Goal: Transaction & Acquisition: Register for event/course

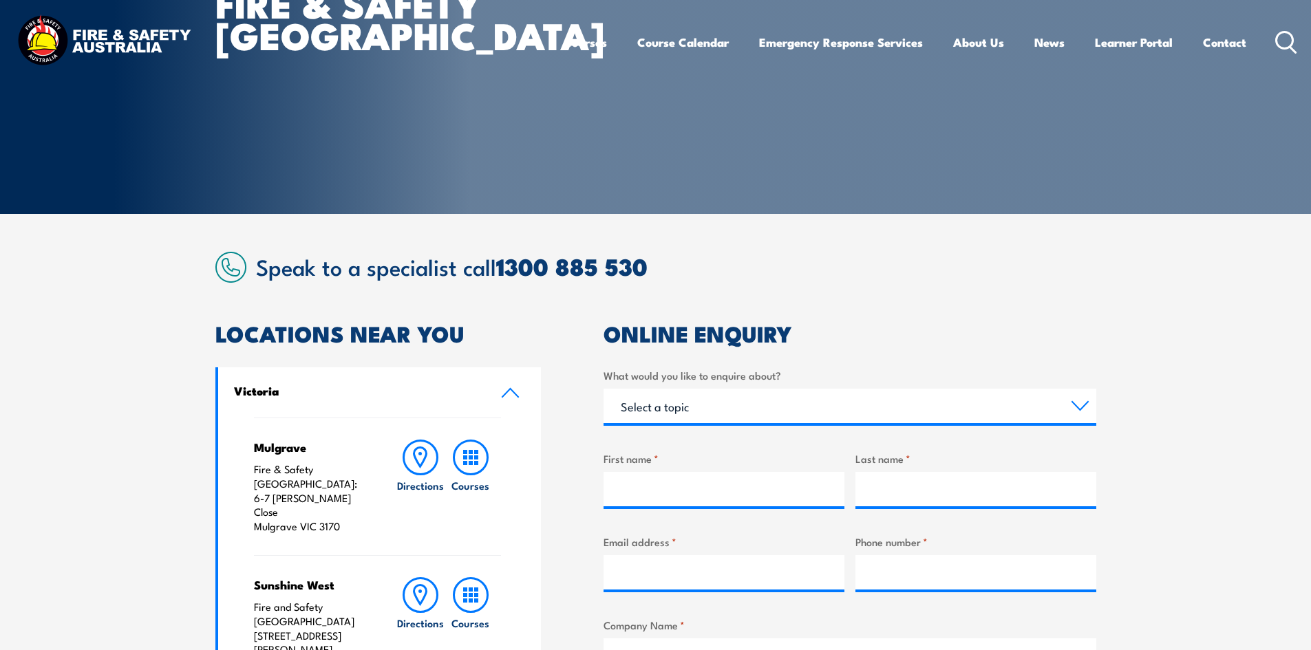
scroll to position [344, 0]
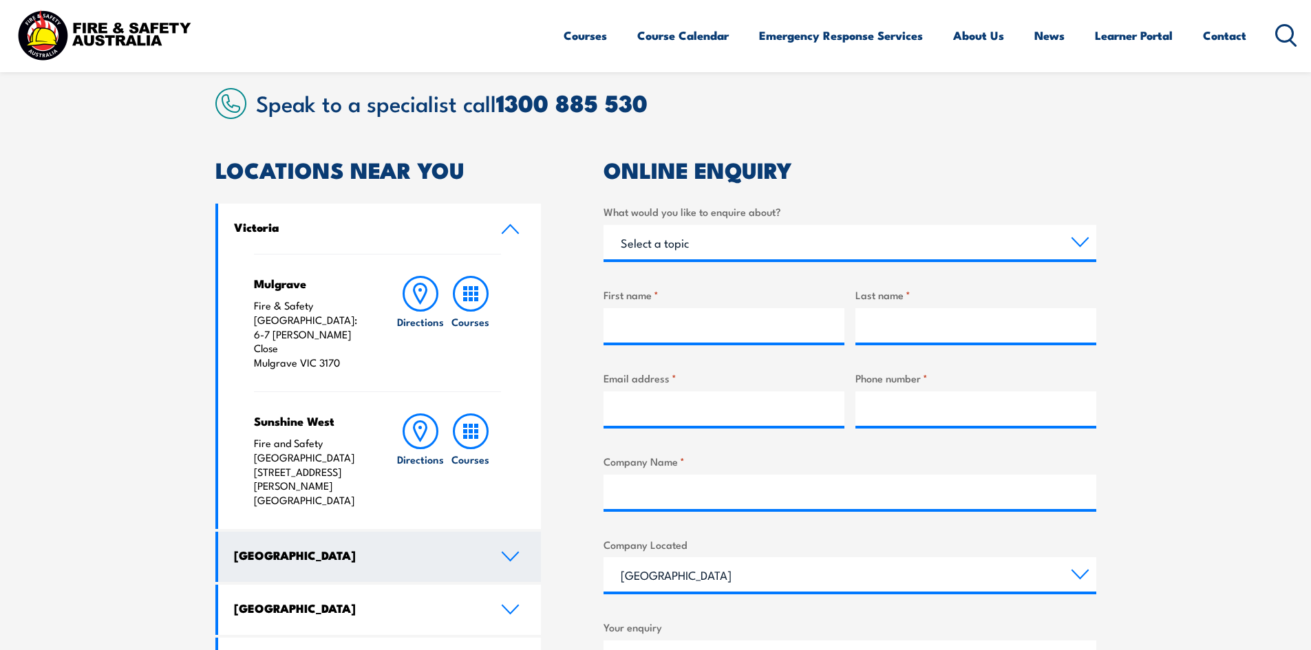
click at [295, 548] on h4 "[GEOGRAPHIC_DATA]" at bounding box center [357, 555] width 246 height 15
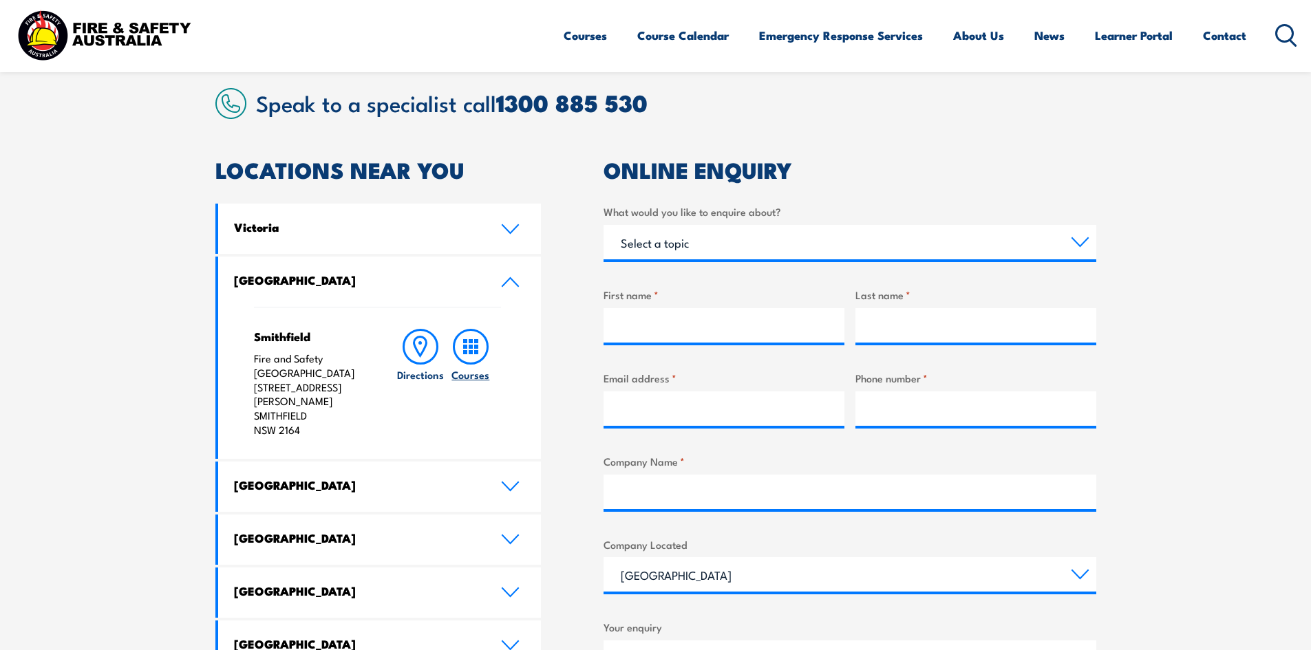
click at [475, 345] on rect at bounding box center [476, 347] width 4 height 4
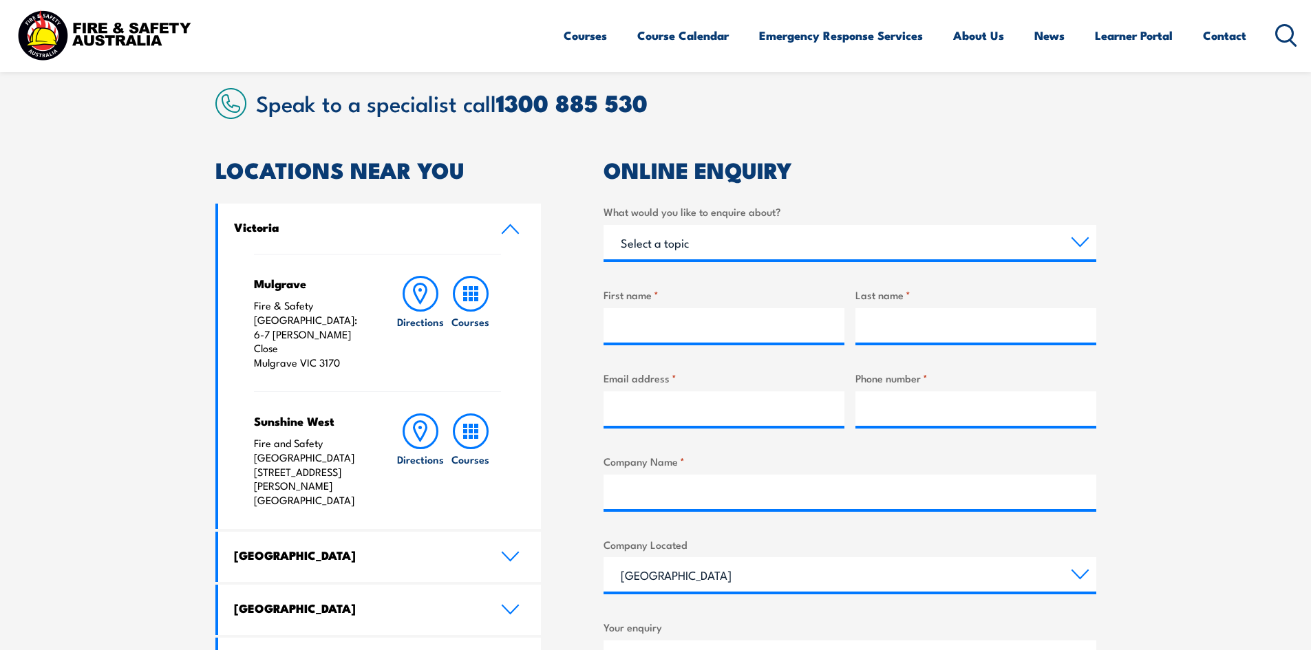
click at [502, 222] on link "Victoria" at bounding box center [379, 229] width 323 height 50
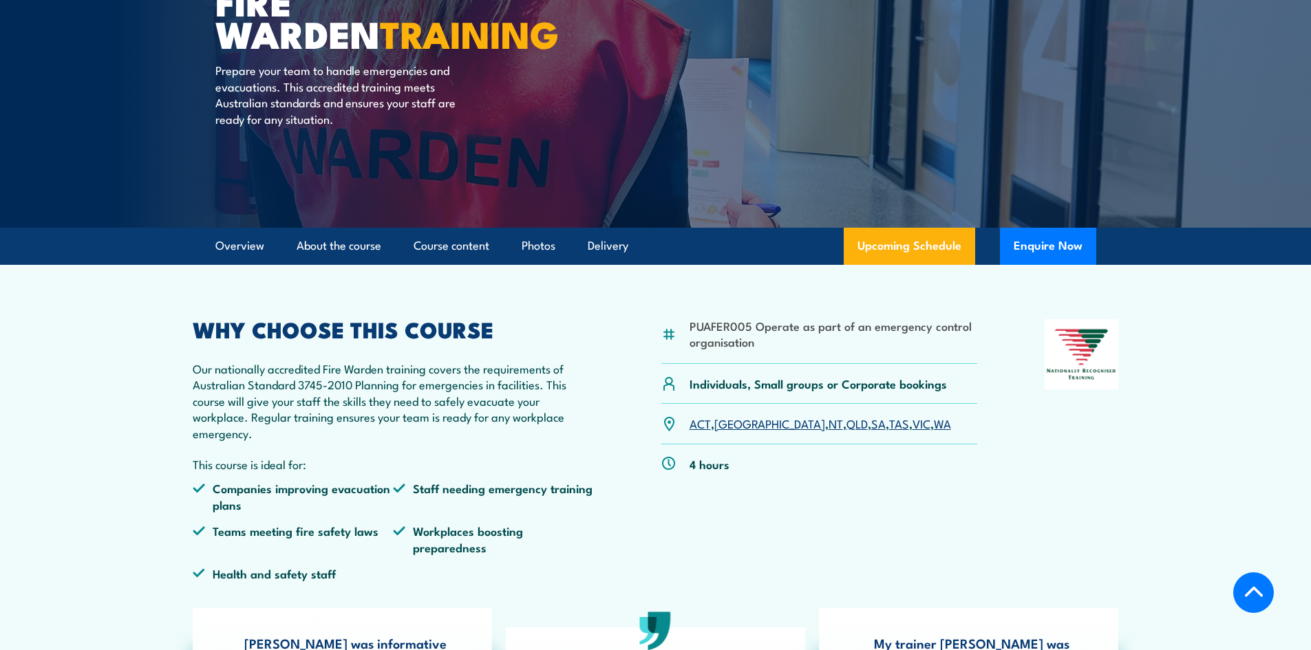
scroll to position [275, 0]
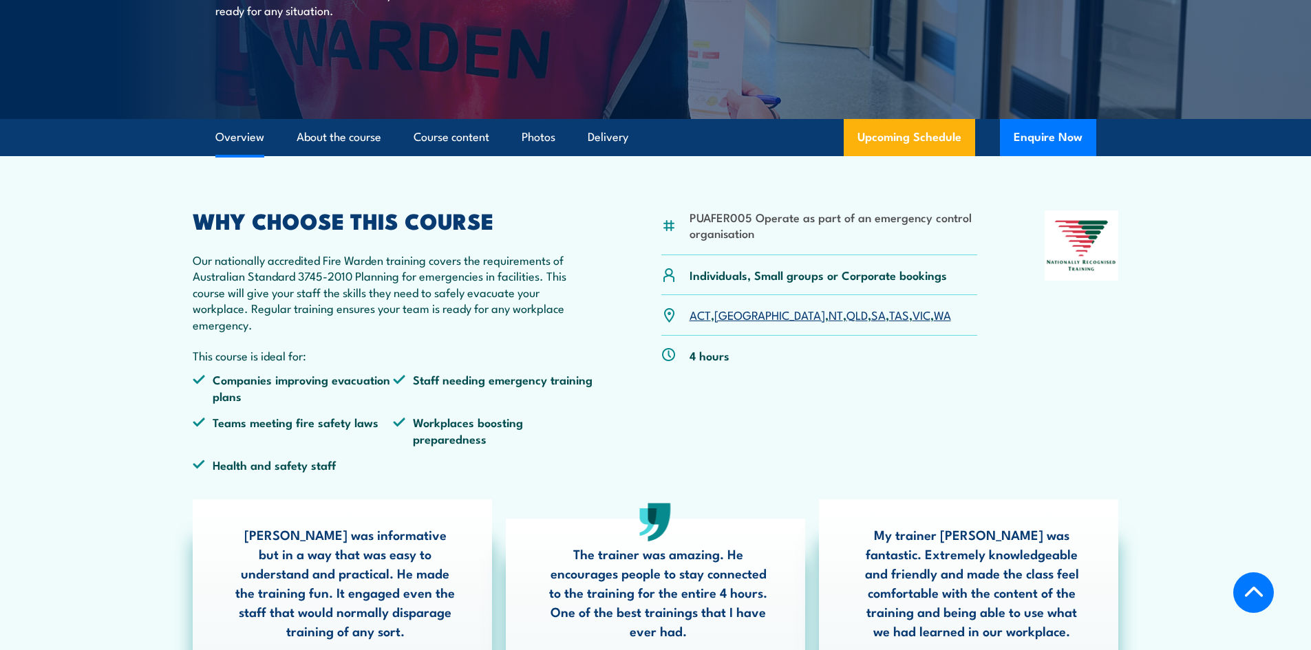
click at [727, 317] on link "[GEOGRAPHIC_DATA]" at bounding box center [769, 314] width 111 height 17
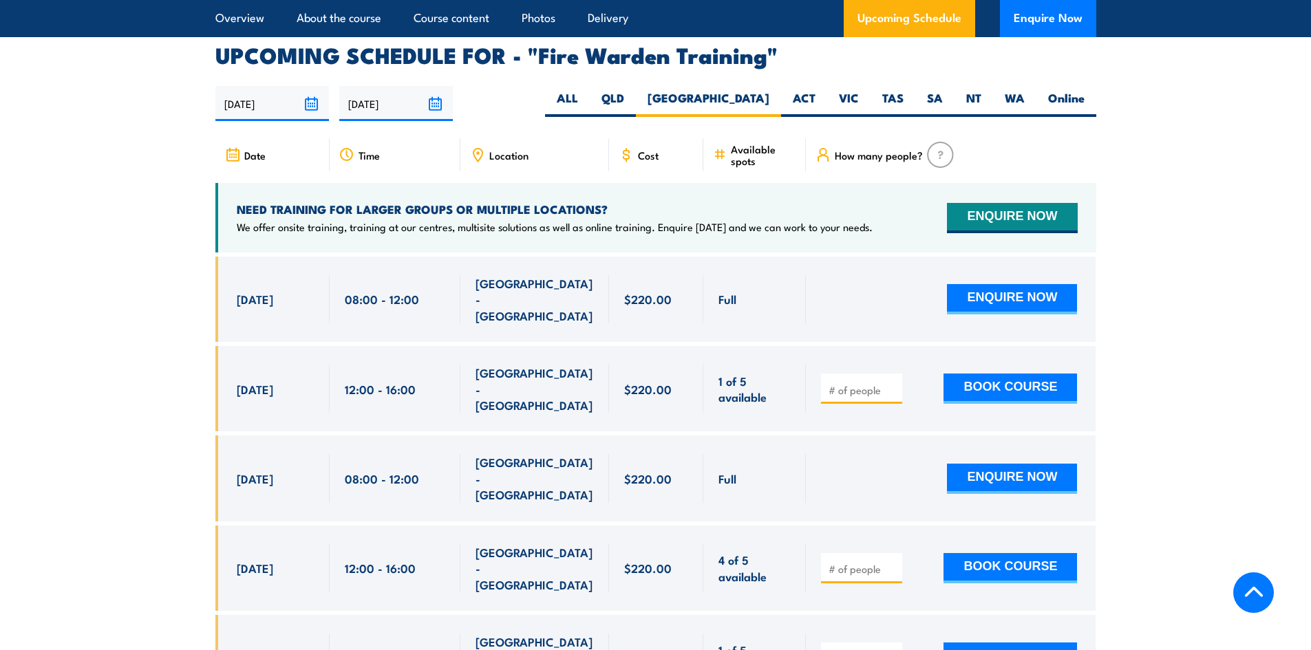
scroll to position [2560, 0]
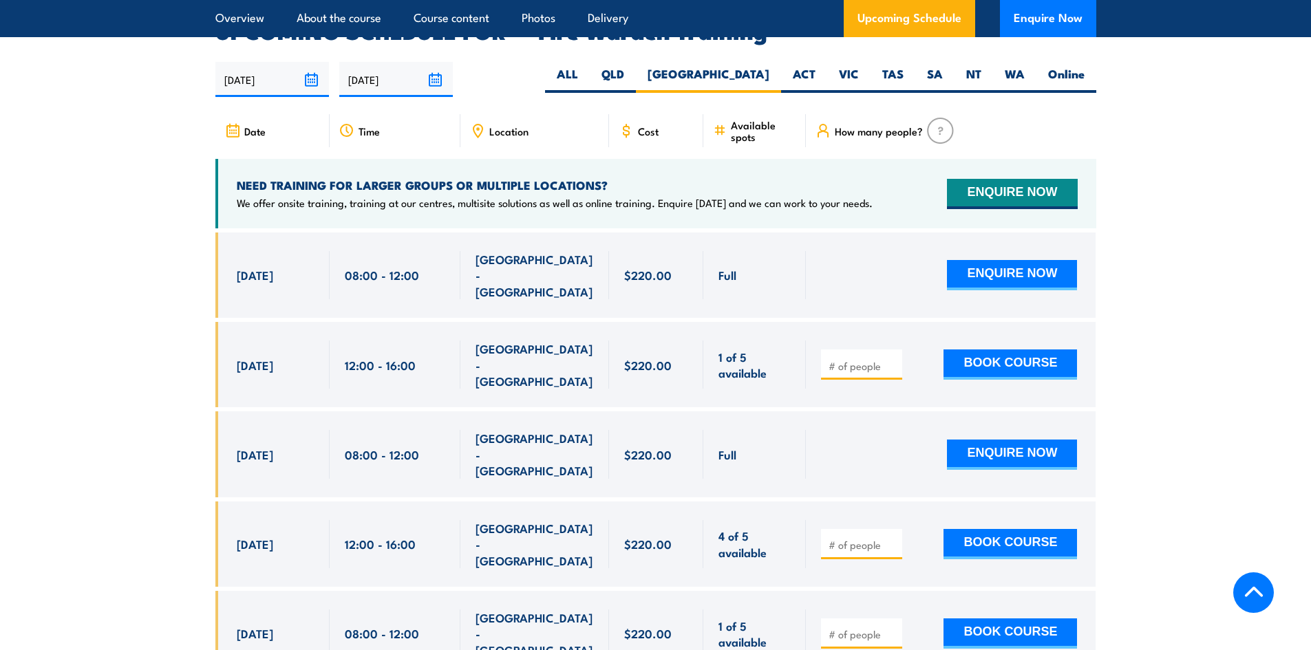
click at [388, 447] on span "08:00 - 12:00" at bounding box center [382, 455] width 74 height 16
drag, startPoint x: 237, startPoint y: 464, endPoint x: 872, endPoint y: 463, distance: 634.6
click at [872, 502] on div "[DATE] 12:00 - 12:00" at bounding box center [655, 544] width 881 height 85
click at [369, 502] on div "12:00 - 16:00" at bounding box center [395, 544] width 131 height 85
type input "1"
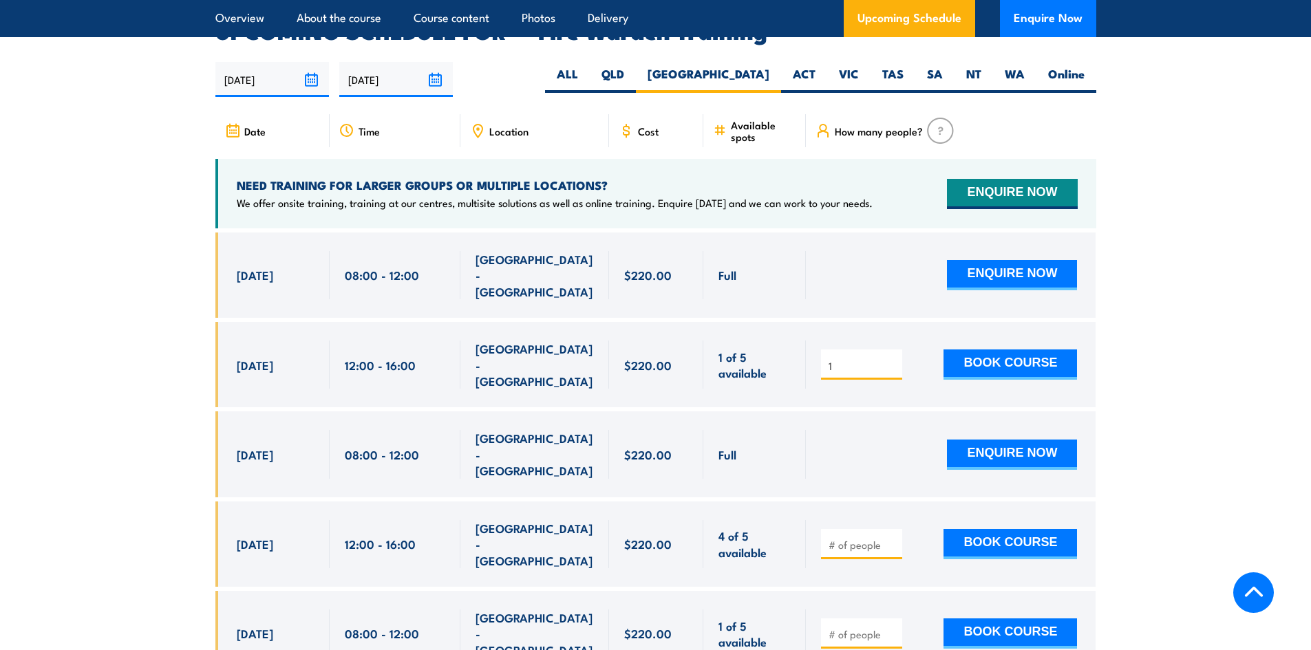
click at [893, 359] on input "1" at bounding box center [863, 366] width 69 height 14
click at [867, 538] on input "number" at bounding box center [863, 545] width 69 height 14
click at [891, 538] on input "1" at bounding box center [863, 545] width 69 height 14
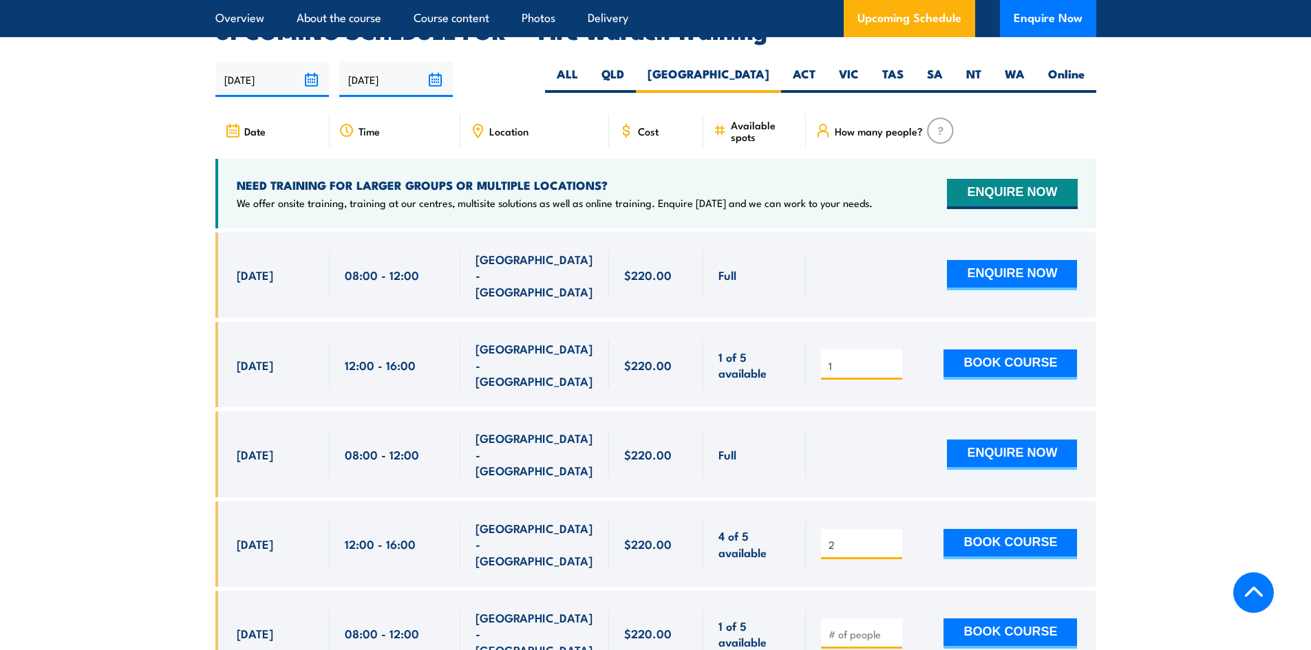
click at [892, 538] on input "2" at bounding box center [863, 545] width 69 height 14
type input "3"
click at [892, 538] on input "3" at bounding box center [863, 545] width 69 height 14
click at [982, 350] on button "BOOK COURSE" at bounding box center [1011, 365] width 134 height 30
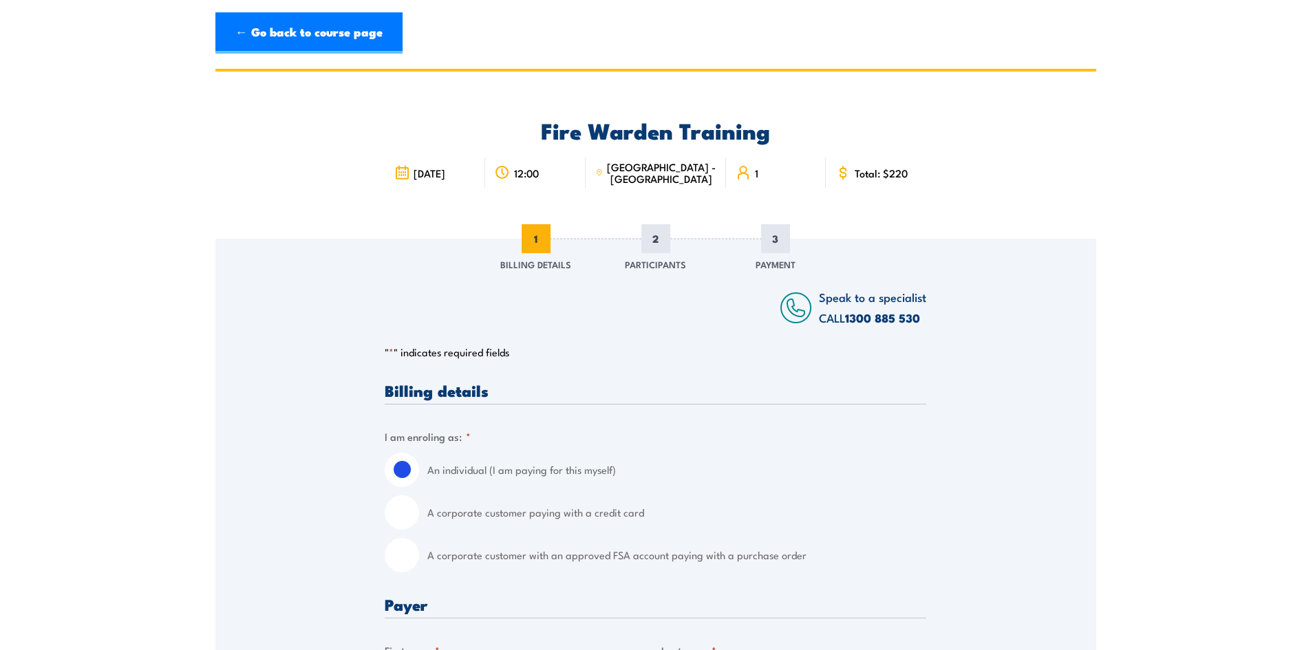
click at [405, 513] on input "A corporate customer paying with a credit card" at bounding box center [402, 513] width 34 height 34
radio input "true"
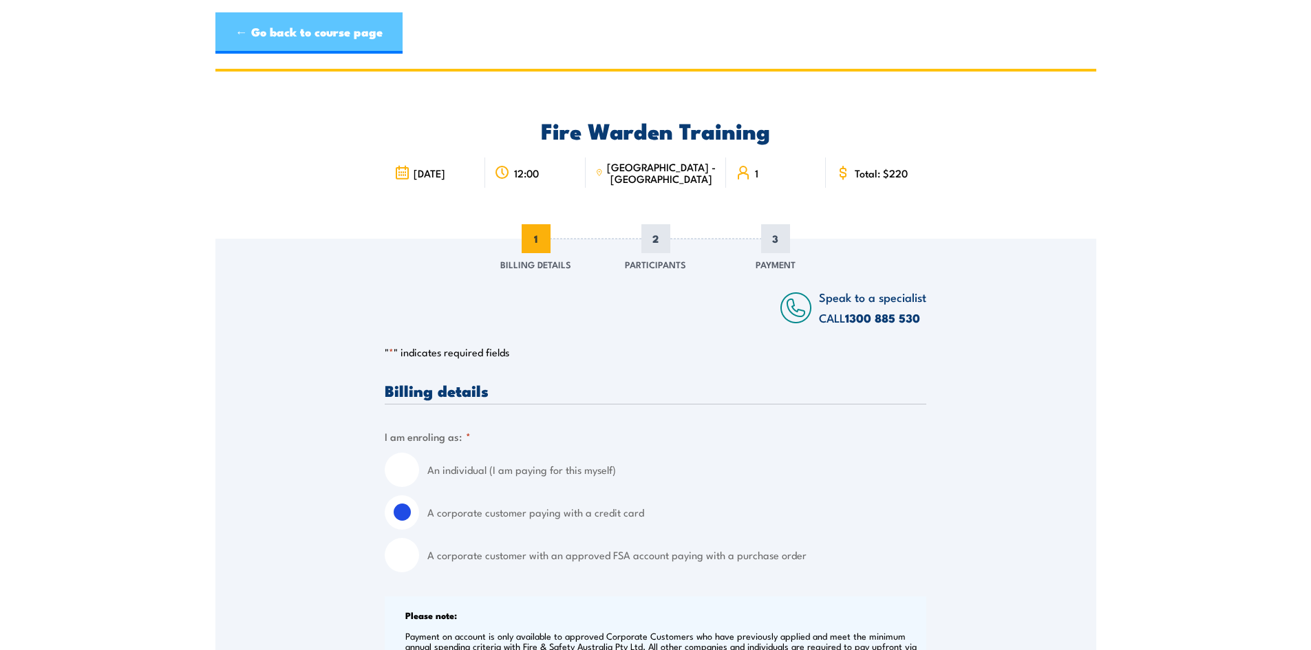
click at [310, 34] on link "← Go back to course page" at bounding box center [308, 32] width 187 height 41
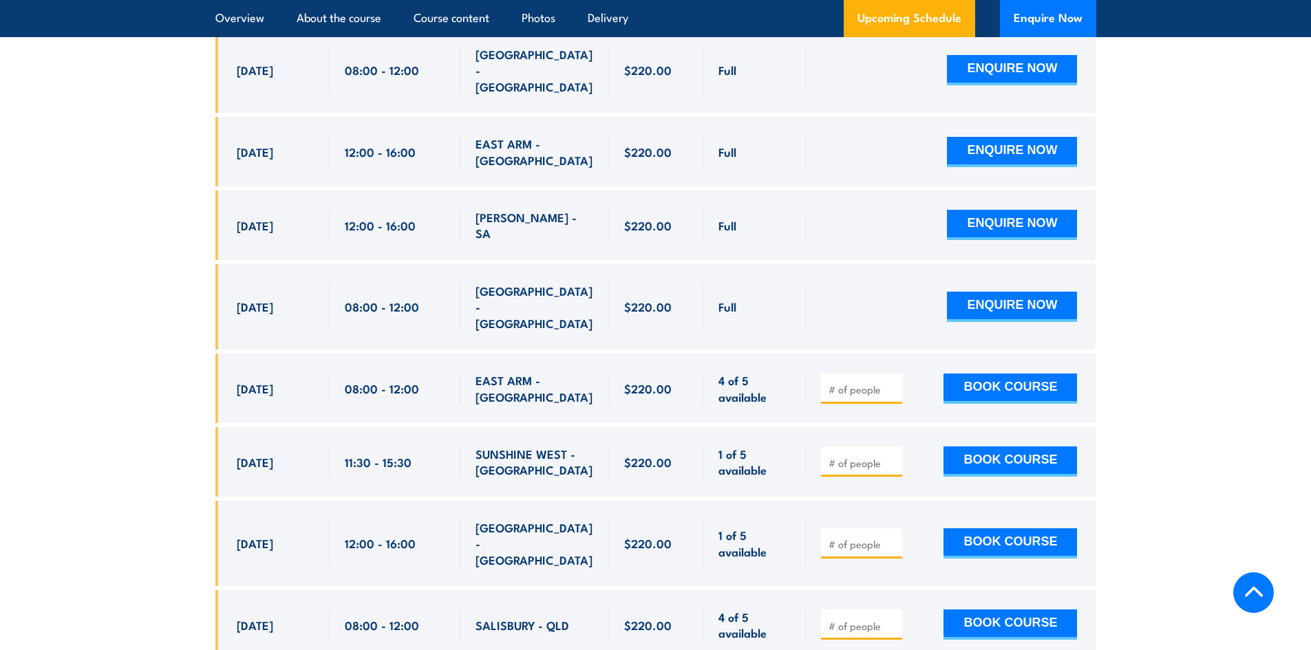
scroll to position [2560, 0]
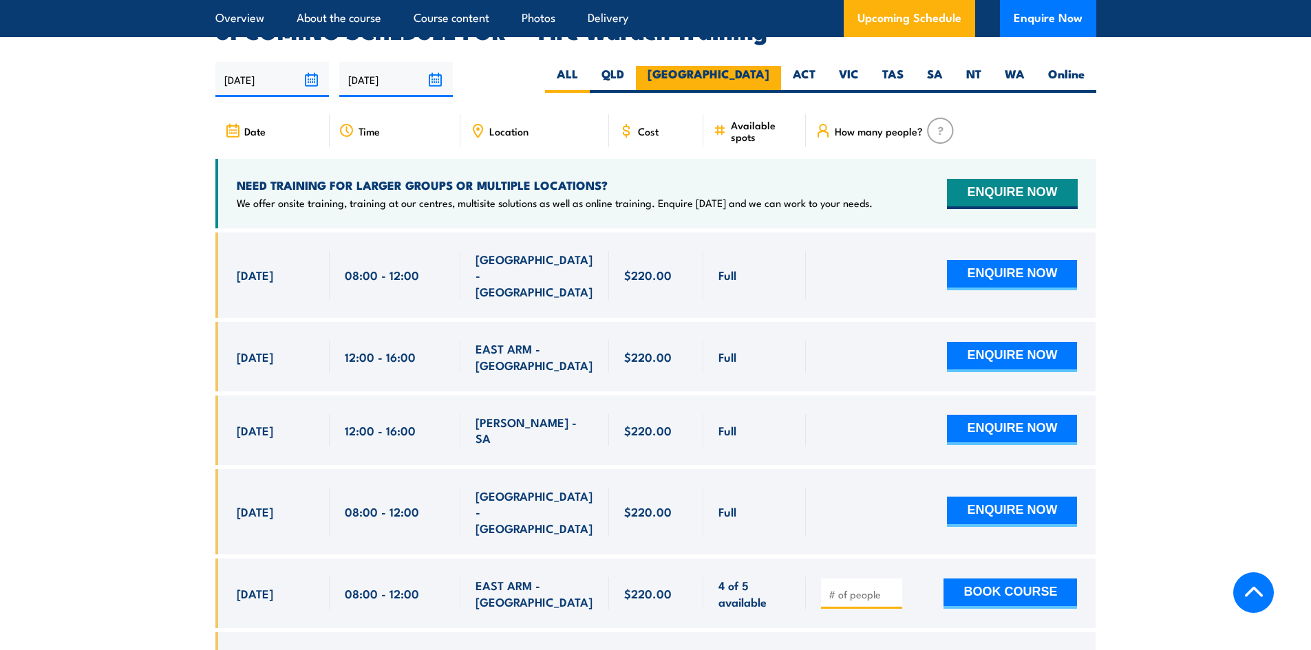
click at [754, 66] on label "[GEOGRAPHIC_DATA]" at bounding box center [708, 79] width 145 height 27
click at [770, 66] on input "[GEOGRAPHIC_DATA]" at bounding box center [774, 70] width 9 height 9
radio input "true"
